Goal: Use online tool/utility: Utilize a website feature to perform a specific function

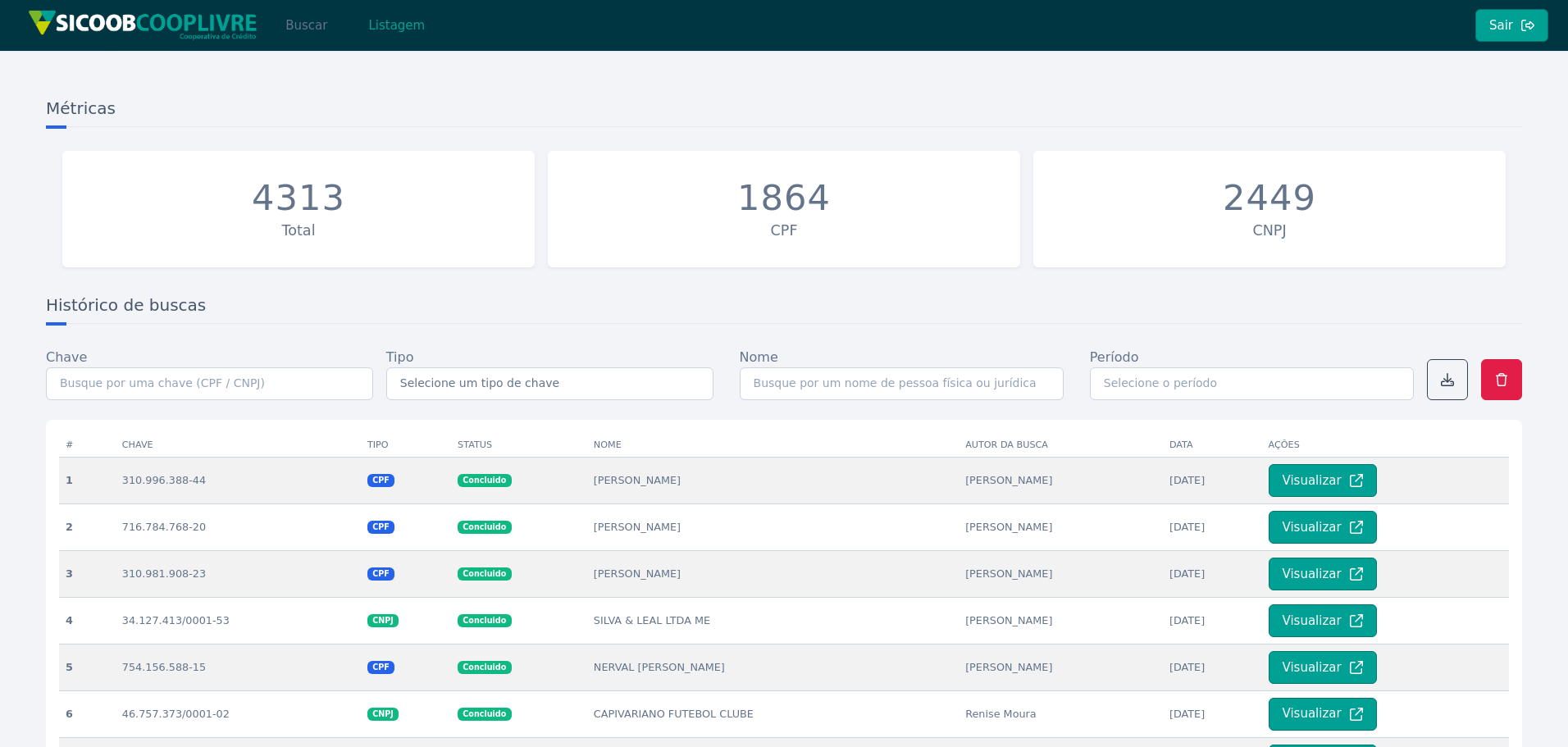
click at [299, 29] on button "Buscar" at bounding box center [306, 26] width 69 height 33
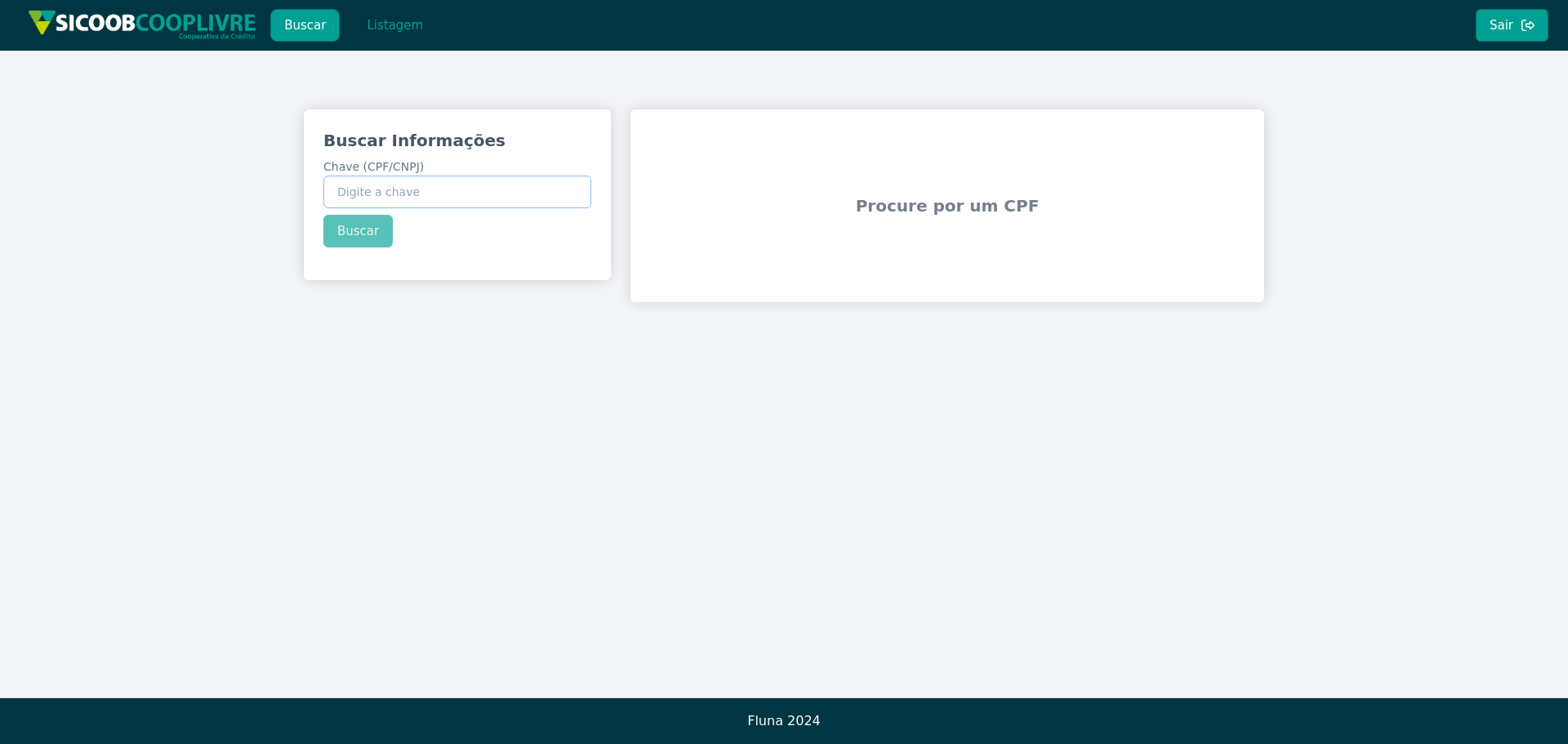
paste input "10.943.354/0001-23"
type input "10.943.354/0001-23"
click at [353, 237] on button "Buscar" at bounding box center [358, 232] width 69 height 33
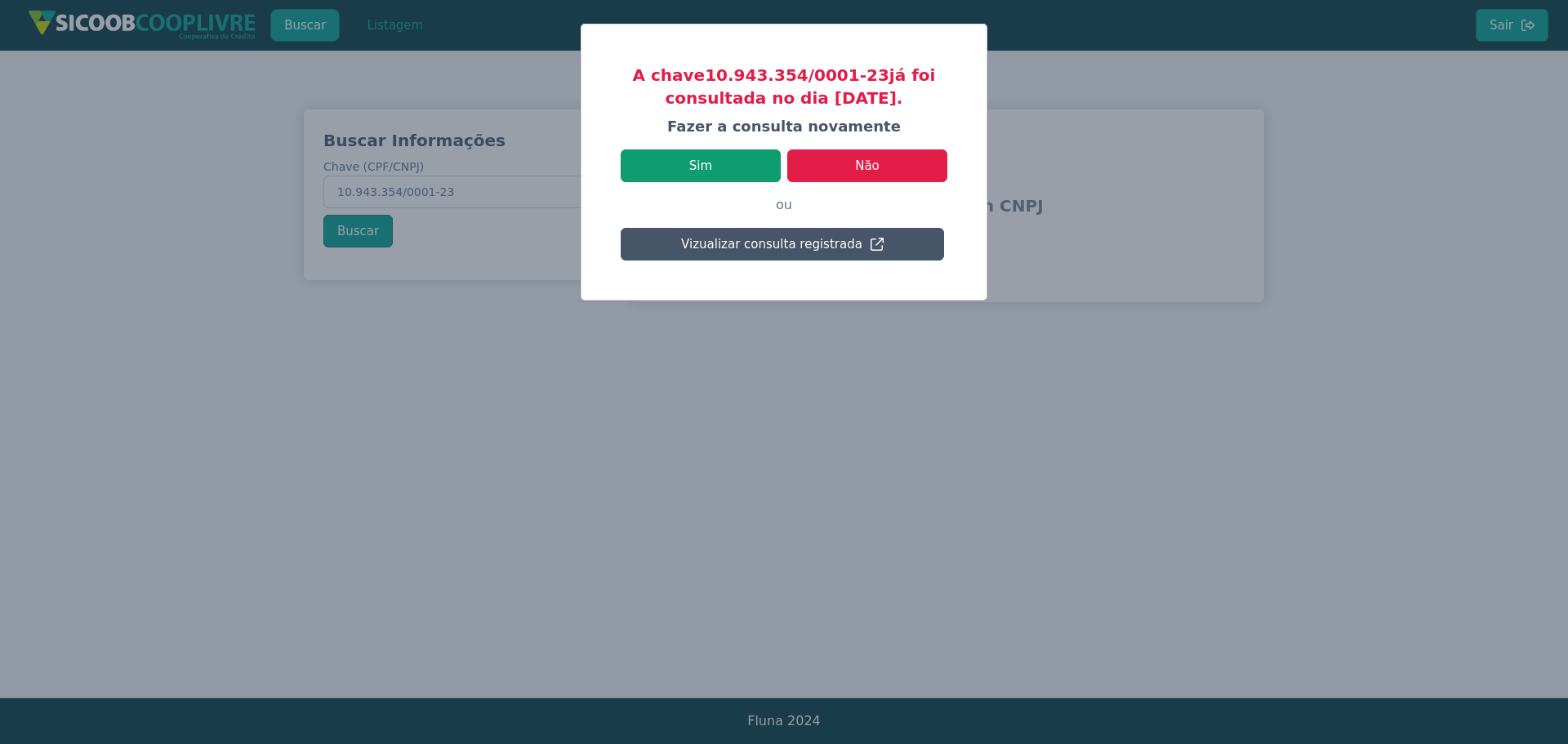
click at [732, 164] on button "Sim" at bounding box center [700, 166] width 160 height 33
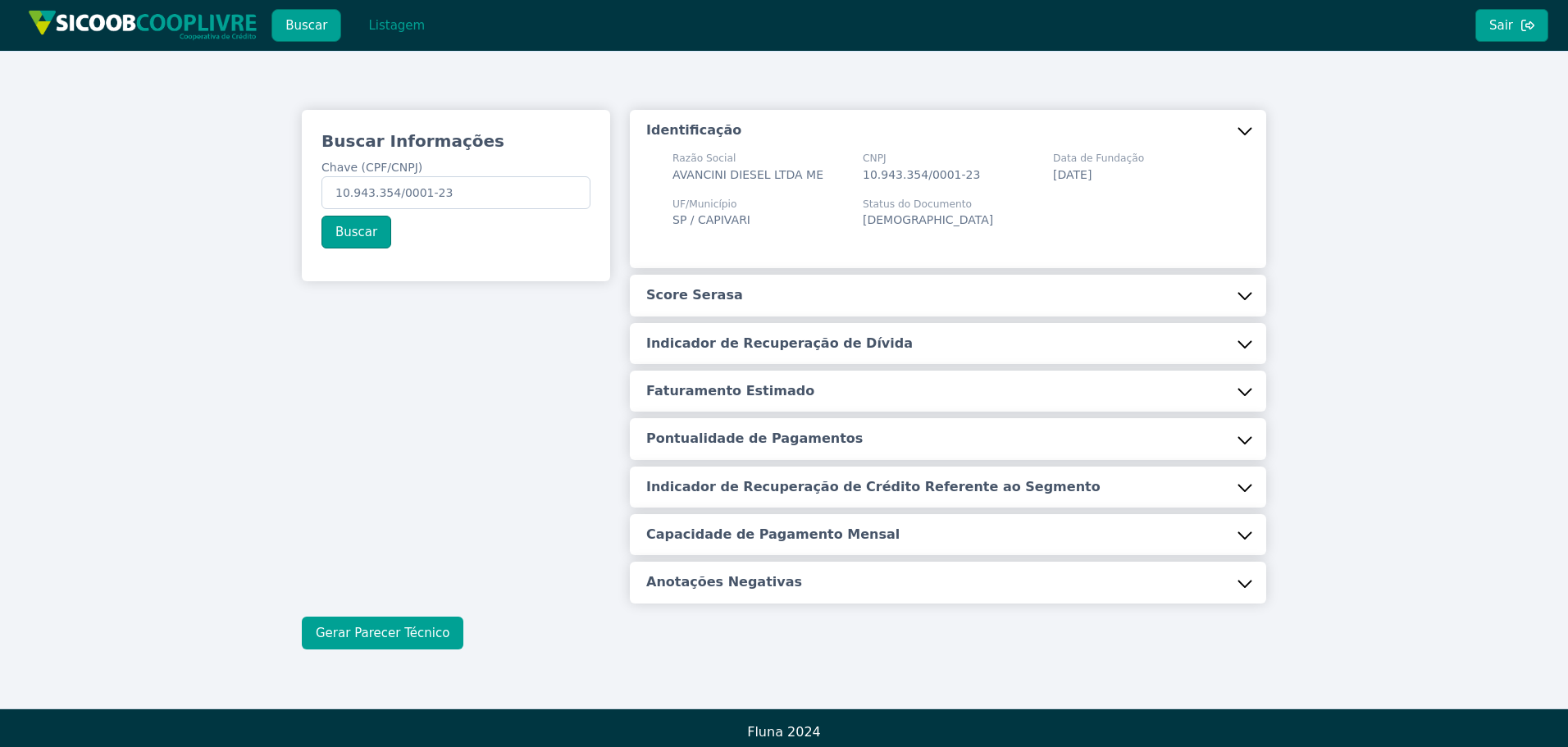
click at [438, 626] on button "Gerar Parecer Técnico" at bounding box center [382, 633] width 161 height 33
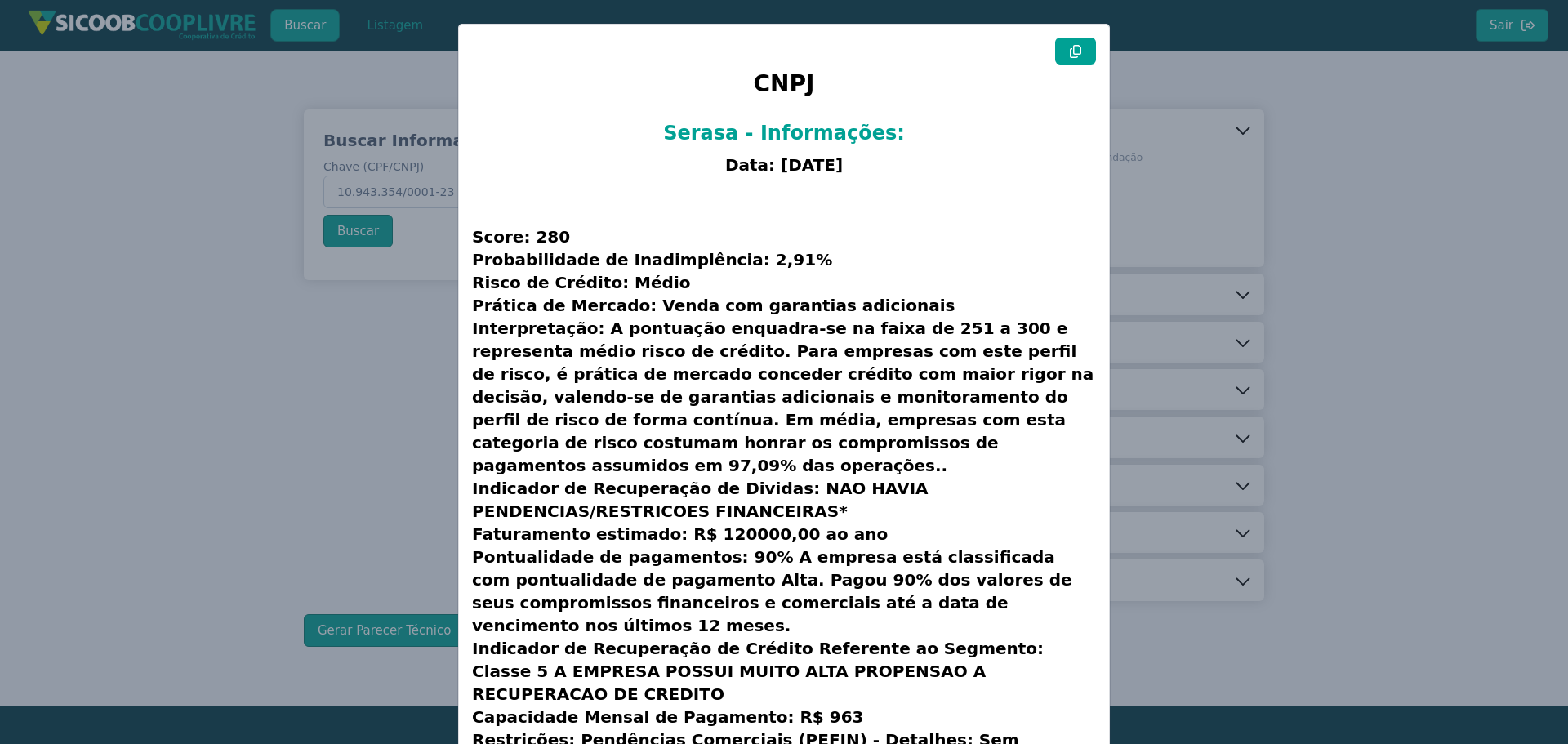
click at [1070, 56] on icon at bounding box center [1075, 51] width 13 height 13
